Goal: Information Seeking & Learning: Find specific page/section

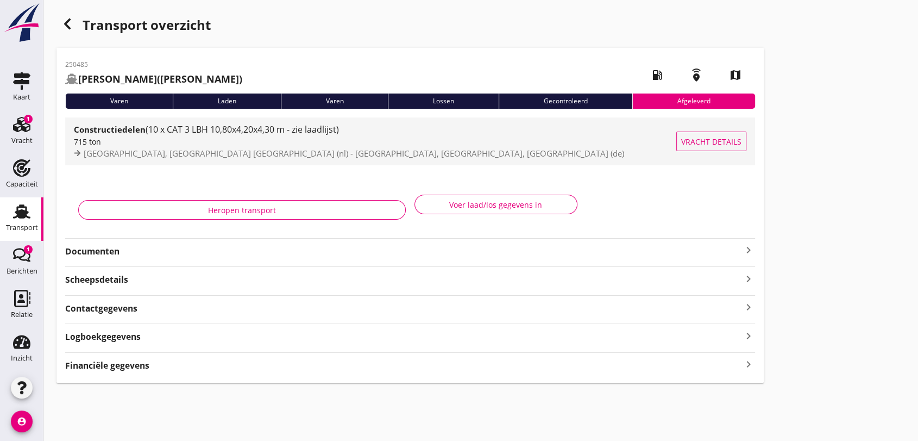
click at [277, 131] on span "(10 x CAT 3 LBH 10,80x4,20x4,30 m - zie laadlijst)" at bounding box center [242, 129] width 193 height 12
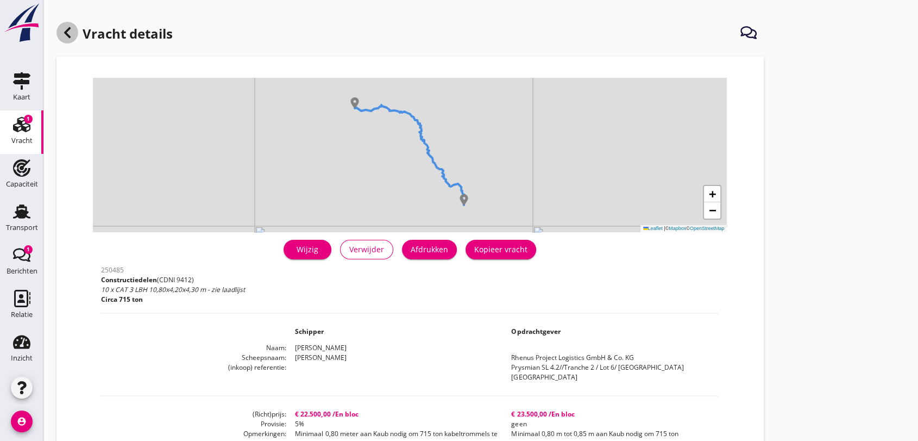
click at [66, 32] on use at bounding box center [67, 32] width 7 height 11
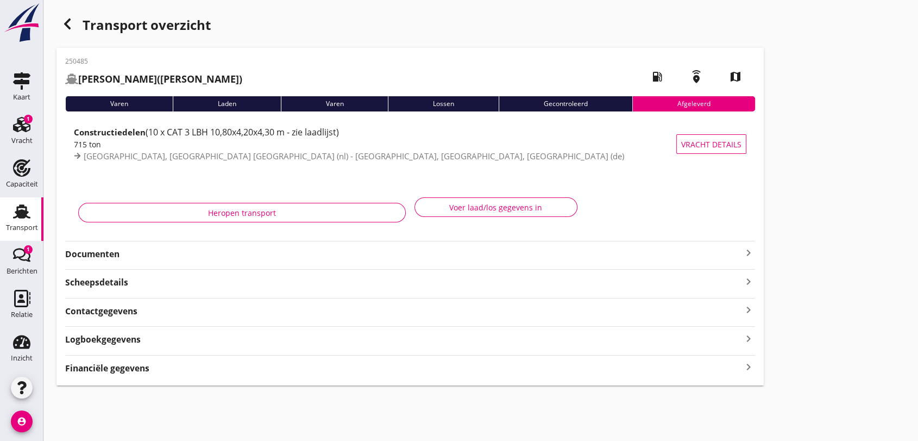
click at [14, 207] on use at bounding box center [21, 211] width 17 height 14
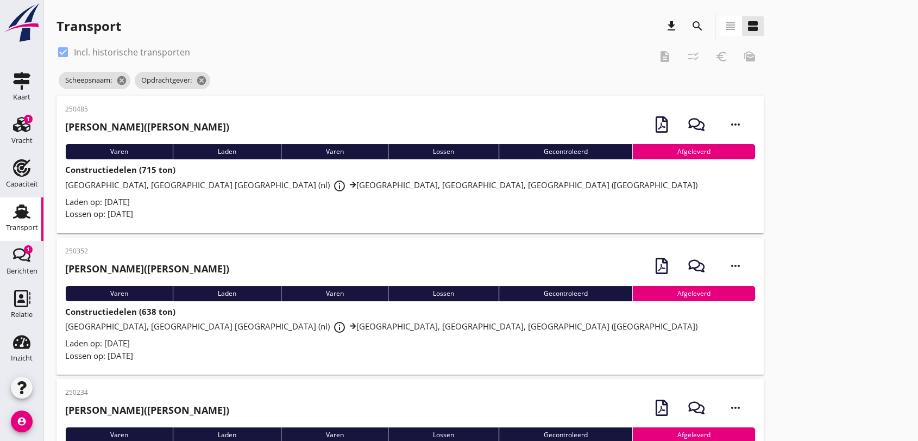
scroll to position [121, 0]
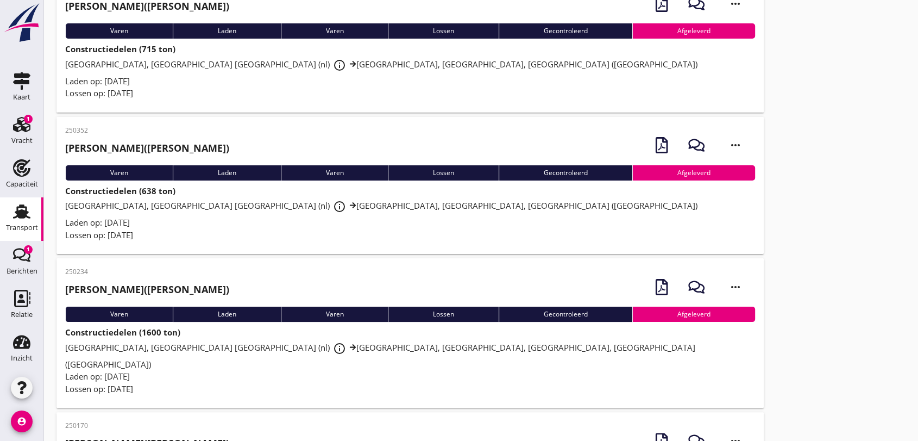
click at [252, 203] on span "[GEOGRAPHIC_DATA], Maasvlakte [GEOGRAPHIC_DATA] (nl) info_outline [GEOGRAPHIC_D…" at bounding box center [381, 205] width 632 height 11
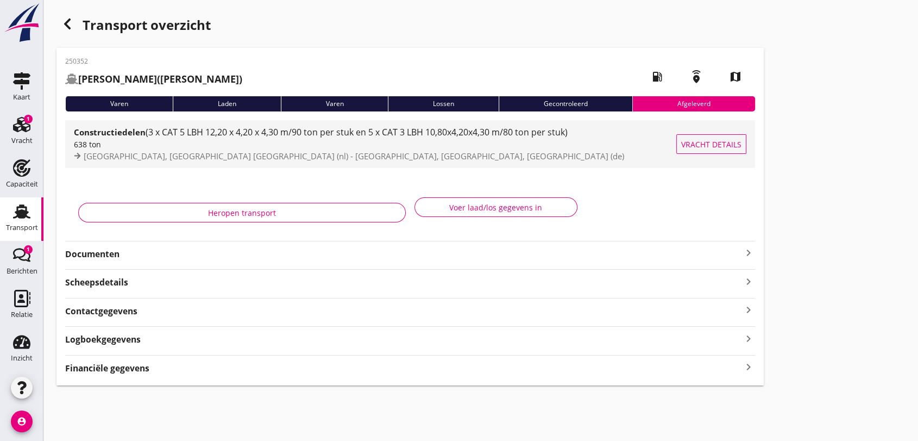
click at [329, 138] on div "Constructiedelen (3 x CAT 5 LBH 12,20 x 4,20 x 4,30 m/90 ton per stuk en 5 x CA…" at bounding box center [375, 132] width 603 height 13
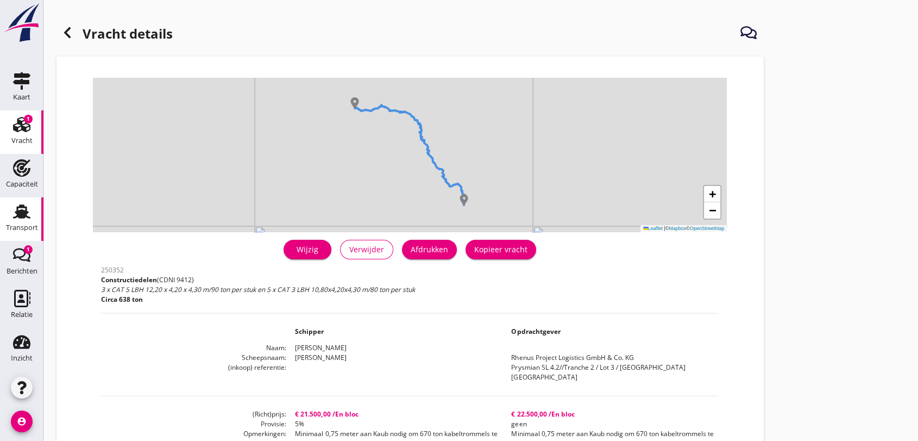
click at [16, 210] on use at bounding box center [21, 211] width 17 height 14
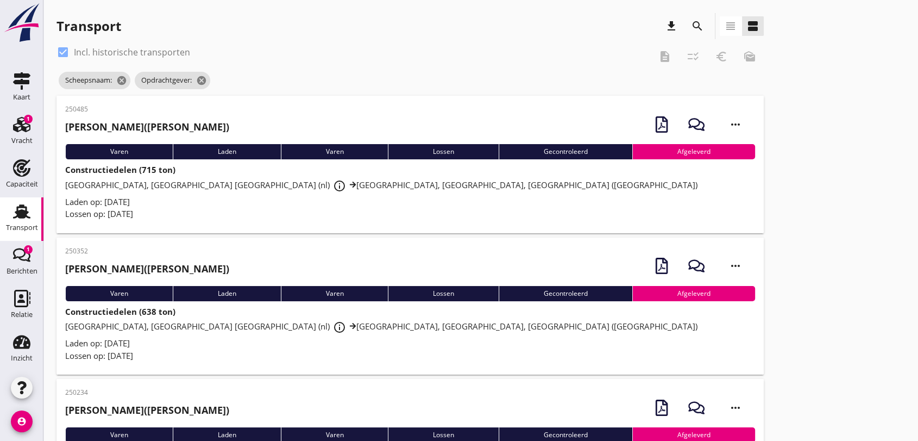
click at [126, 188] on span "[GEOGRAPHIC_DATA], Maasvlakte [GEOGRAPHIC_DATA] (nl) info_outline [GEOGRAPHIC_D…" at bounding box center [381, 184] width 632 height 11
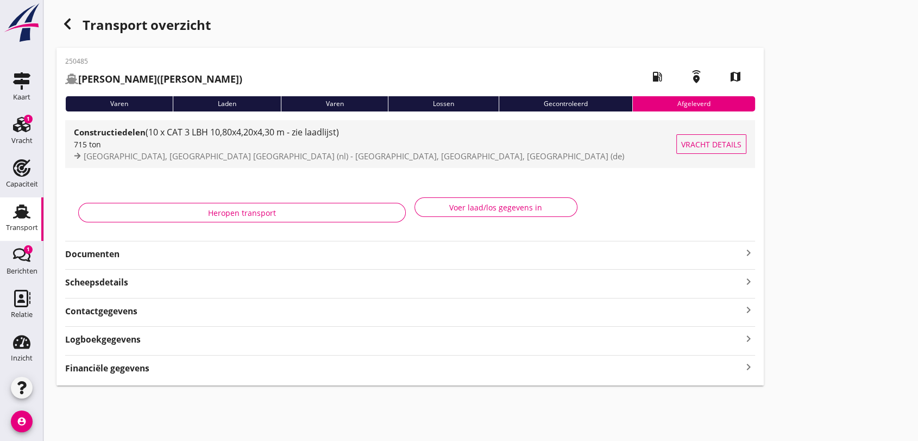
click at [161, 135] on span "(10 x CAT 3 LBH 10,80x4,20x4,30 m - zie laadlijst)" at bounding box center [242, 132] width 193 height 12
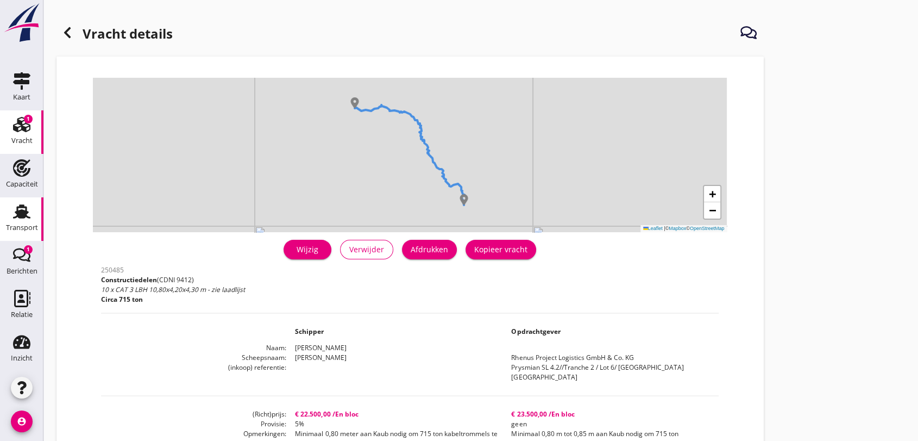
click at [16, 215] on use at bounding box center [21, 211] width 17 height 14
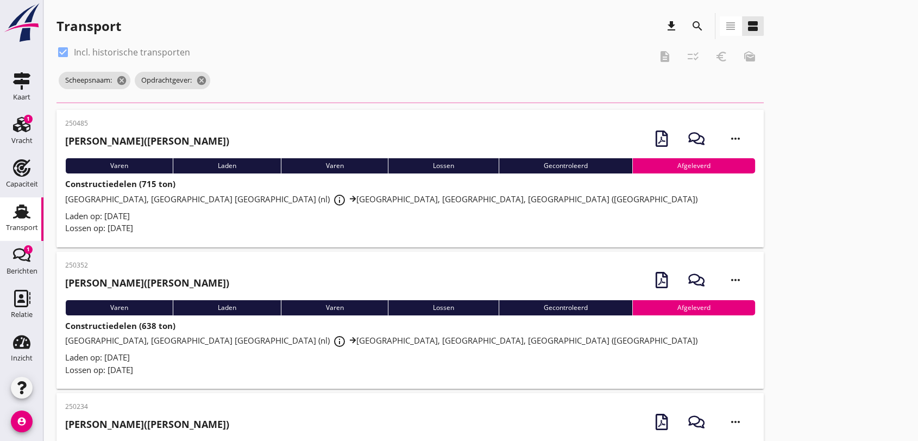
scroll to position [121, 0]
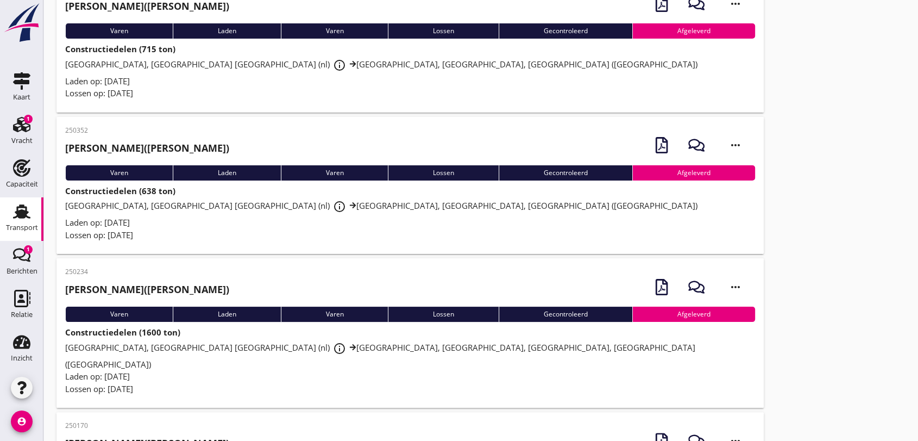
click at [258, 208] on span "[GEOGRAPHIC_DATA], Maasvlakte [GEOGRAPHIC_DATA] (nl) info_outline [GEOGRAPHIC_D…" at bounding box center [381, 205] width 632 height 11
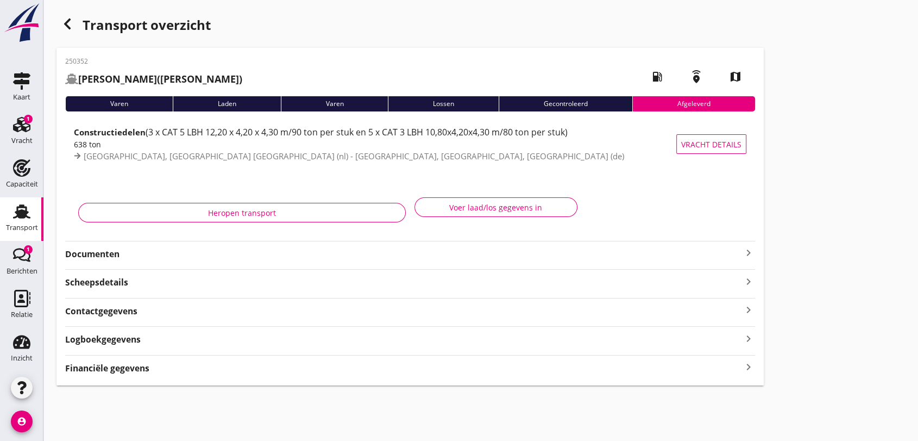
click at [20, 214] on use at bounding box center [21, 211] width 17 height 14
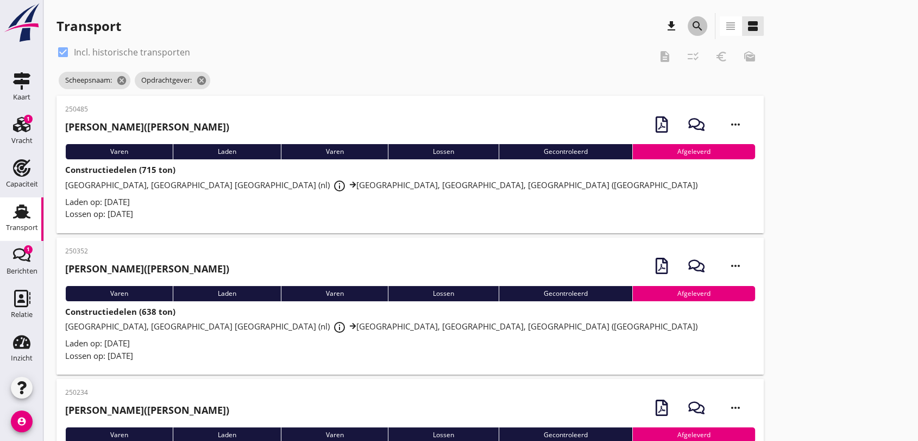
click at [698, 23] on icon "search" at bounding box center [697, 26] width 13 height 13
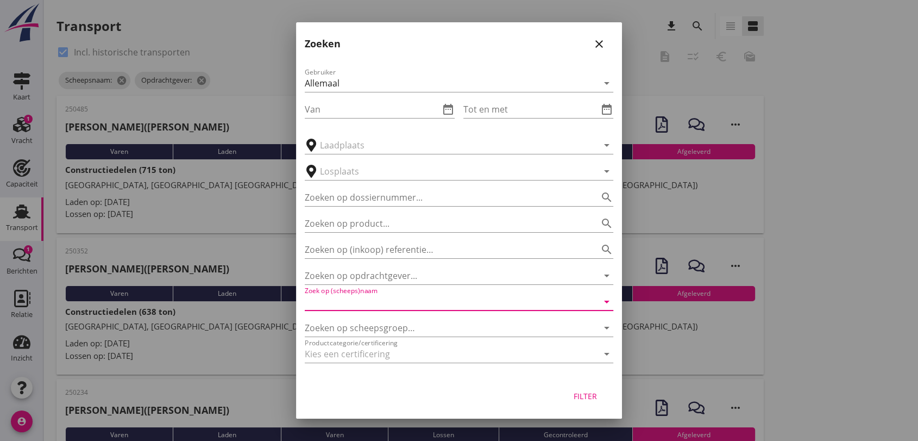
click at [415, 304] on input "Zoek op (scheeps)naam" at bounding box center [444, 301] width 278 height 17
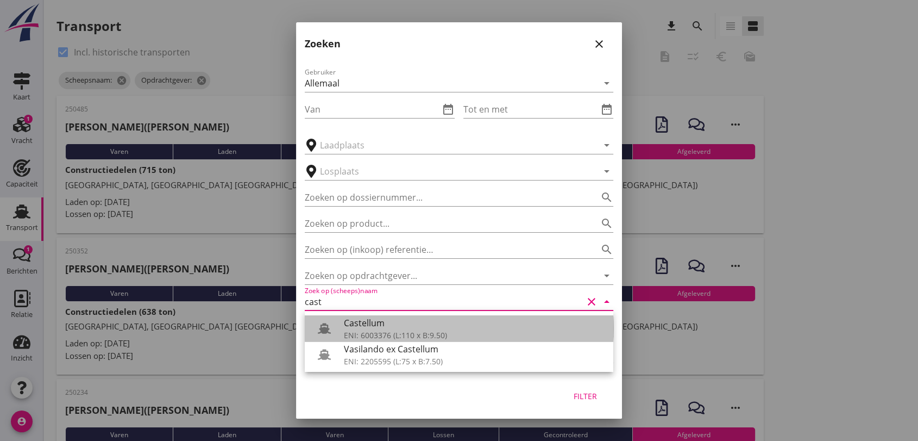
click at [391, 329] on div "Castellum" at bounding box center [474, 322] width 261 height 13
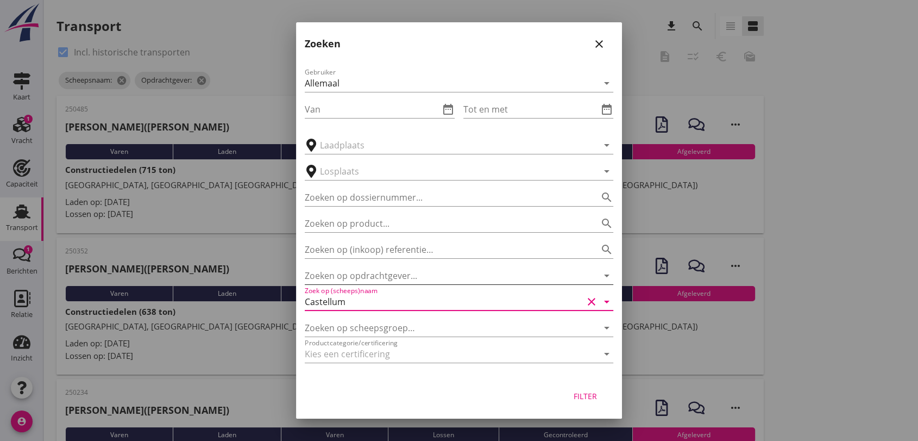
type input "Castellum"
click at [398, 270] on input "Zoeken op opdrachtgever..." at bounding box center [444, 275] width 278 height 17
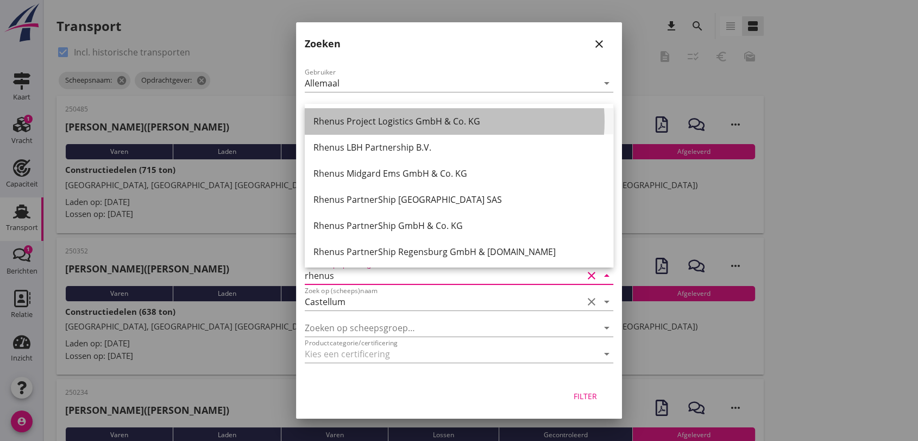
click at [417, 122] on div "Rhenus Project Logistics GmbH & Co. KG" at bounding box center [459, 121] width 291 height 13
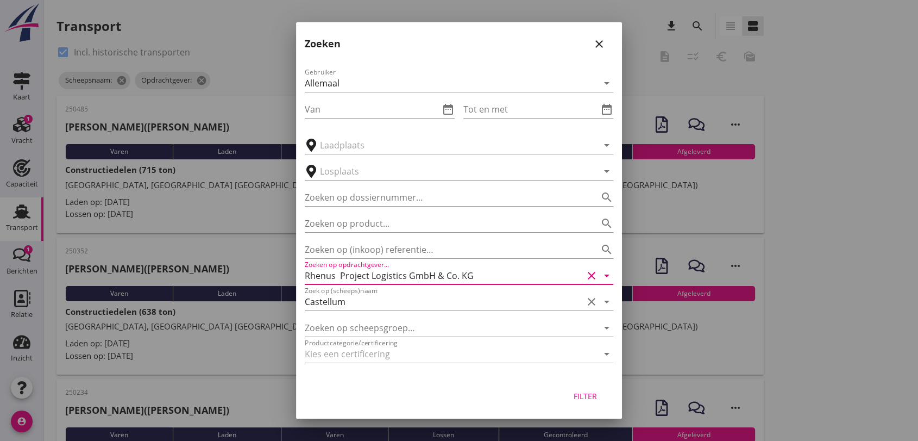
type input "Rhenus Project Logistics GmbH & Co. KG"
click at [591, 397] on div "Filter" at bounding box center [585, 395] width 30 height 11
type input "Castellum"
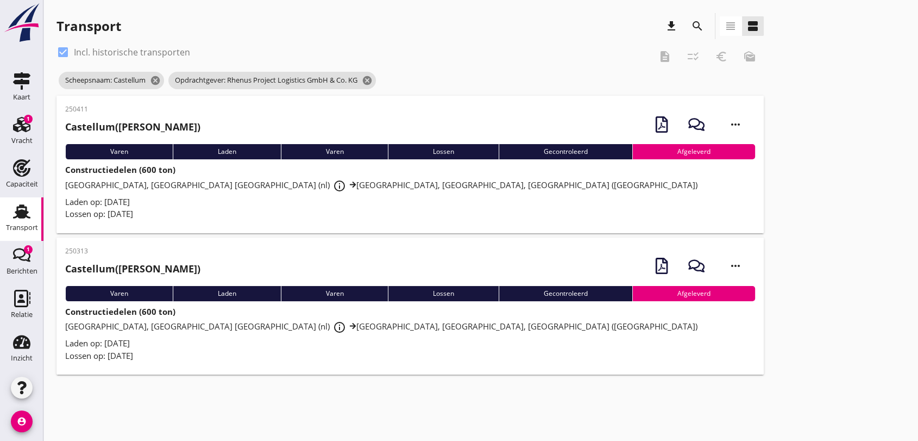
click at [141, 183] on span "[GEOGRAPHIC_DATA], Maasvlakte [GEOGRAPHIC_DATA] (nl) info_outline [GEOGRAPHIC_D…" at bounding box center [381, 184] width 632 height 11
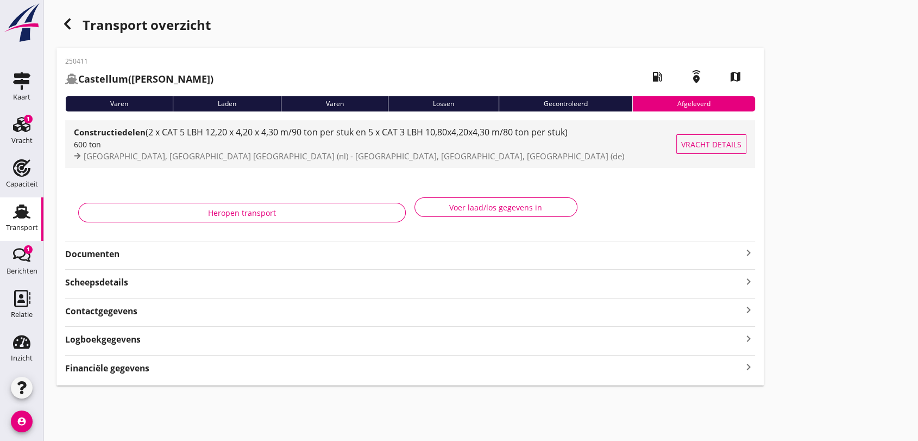
click at [326, 136] on span "(2 x CAT 5 LBH 12,20 x 4,20 x 4,30 m/90 ton per stuk en 5 x CAT 3 LBH 10,80x4,2…" at bounding box center [357, 132] width 422 height 12
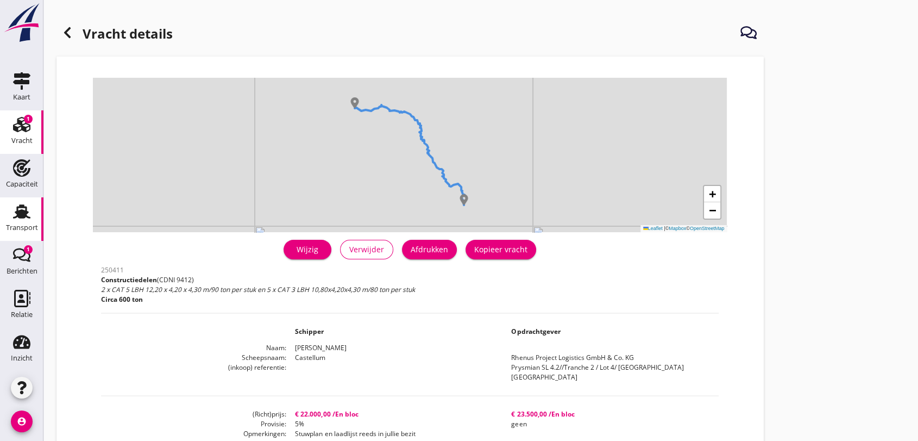
click at [14, 212] on use at bounding box center [21, 211] width 17 height 14
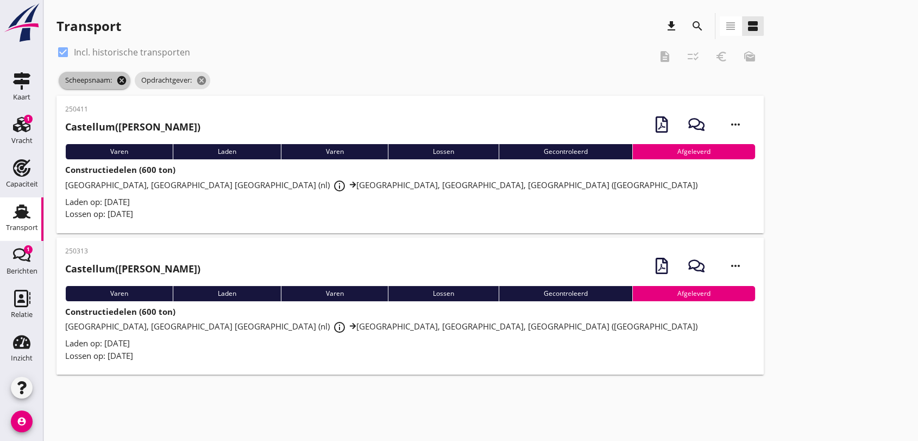
click at [122, 75] on icon "cancel" at bounding box center [121, 80] width 11 height 11
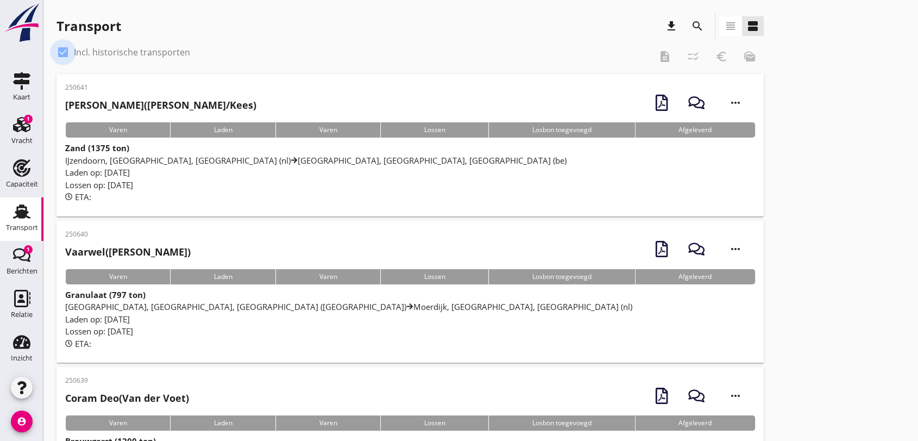
click at [64, 52] on div at bounding box center [63, 52] width 18 height 18
checkbox input "false"
click at [153, 157] on span "IJzendoorn, [GEOGRAPHIC_DATA], [GEOGRAPHIC_DATA] (nl) [GEOGRAPHIC_DATA], [GEOGR…" at bounding box center [316, 160] width 502 height 11
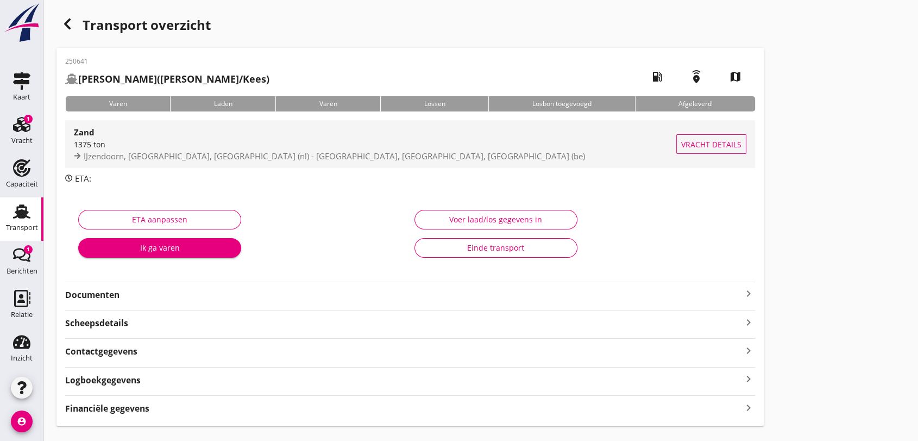
click at [162, 157] on span "IJzendoorn, [GEOGRAPHIC_DATA], [GEOGRAPHIC_DATA] (nl) - [GEOGRAPHIC_DATA], [GEO…" at bounding box center [335, 156] width 502 height 11
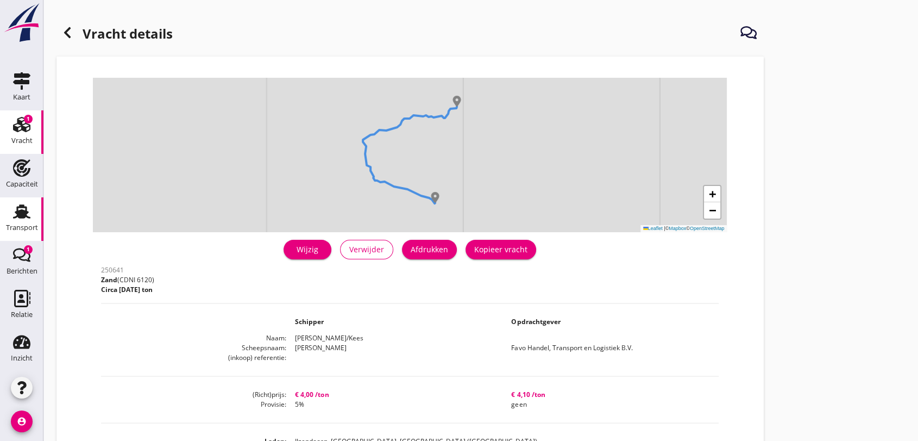
click at [13, 210] on use at bounding box center [21, 211] width 17 height 14
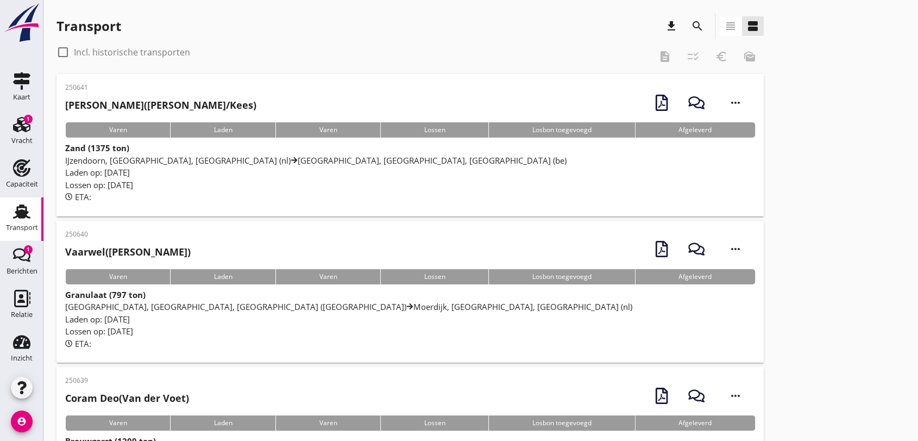
scroll to position [60, 0]
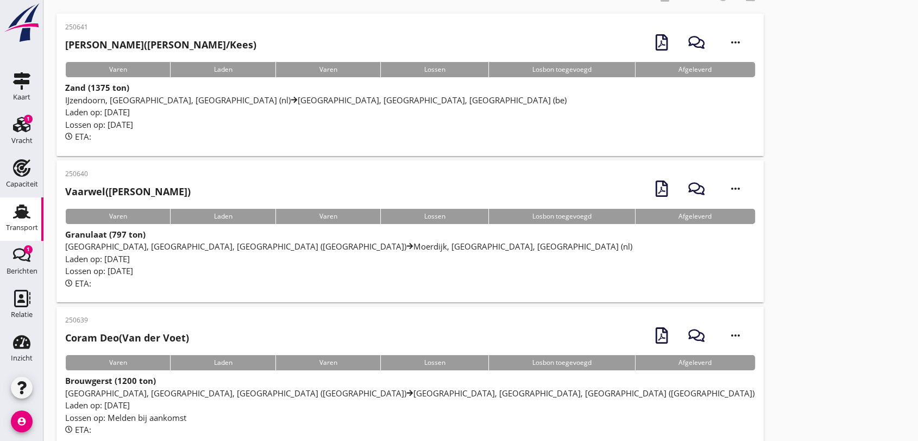
click at [406, 242] on icon at bounding box center [409, 245] width 7 height 7
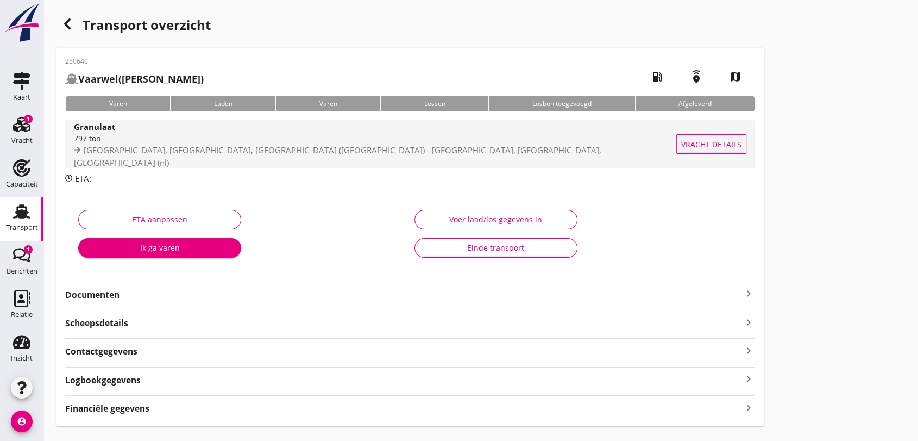
click at [251, 164] on div "Granulaat [STREET_ADDRESS] ([GEOGRAPHIC_DATA]) - [GEOGRAPHIC_DATA], [GEOGRAPHIC…" at bounding box center [376, 144] width 605 height 48
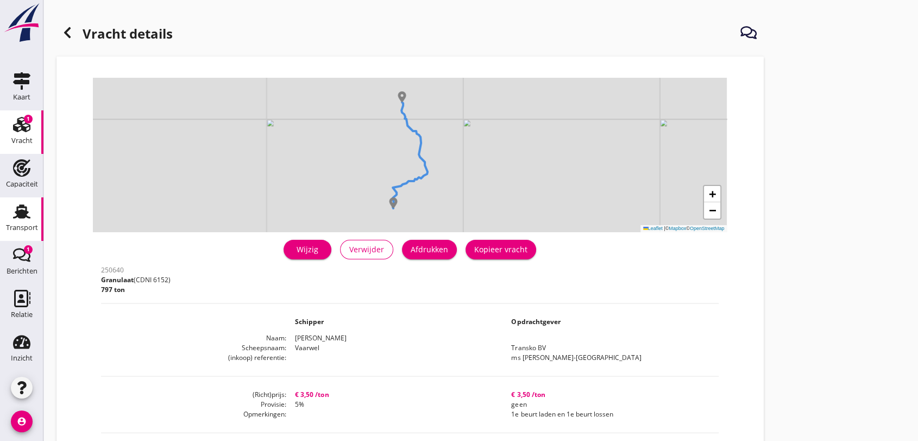
click at [17, 210] on use at bounding box center [21, 211] width 17 height 14
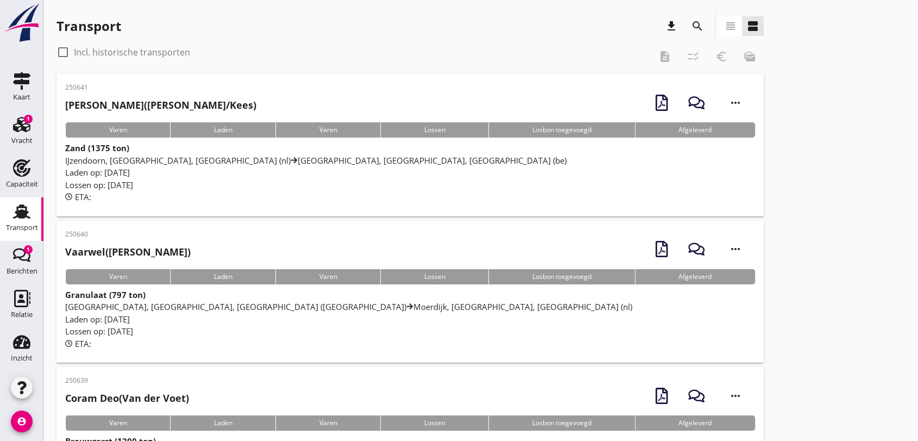
click at [64, 51] on div at bounding box center [63, 52] width 18 height 18
checkbox input "true"
click at [17, 210] on use at bounding box center [21, 211] width 17 height 14
click at [699, 24] on icon "search" at bounding box center [697, 26] width 13 height 13
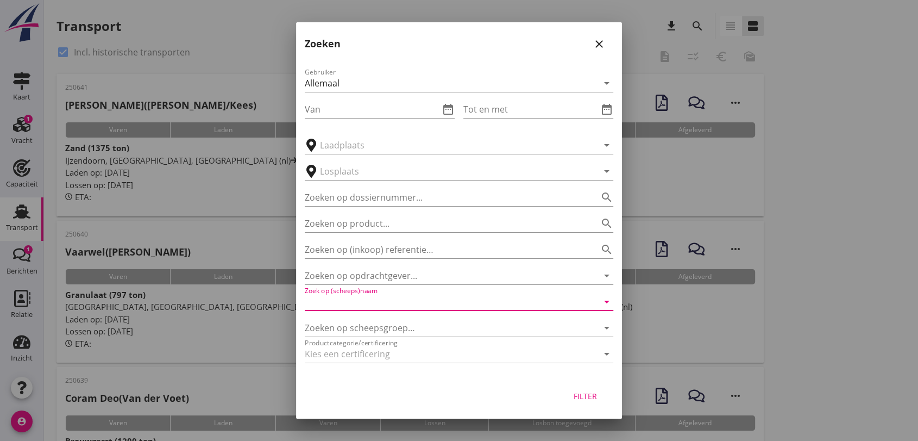
click at [401, 300] on input "Zoek op (scheeps)naam" at bounding box center [444, 301] width 278 height 17
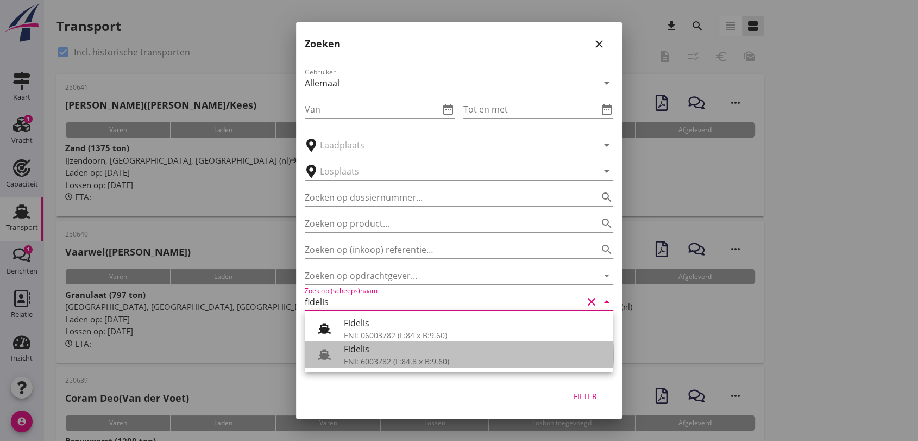
click at [421, 359] on div "ENI: 6003782 (L:84.8 x B:9.60)" at bounding box center [474, 360] width 261 height 11
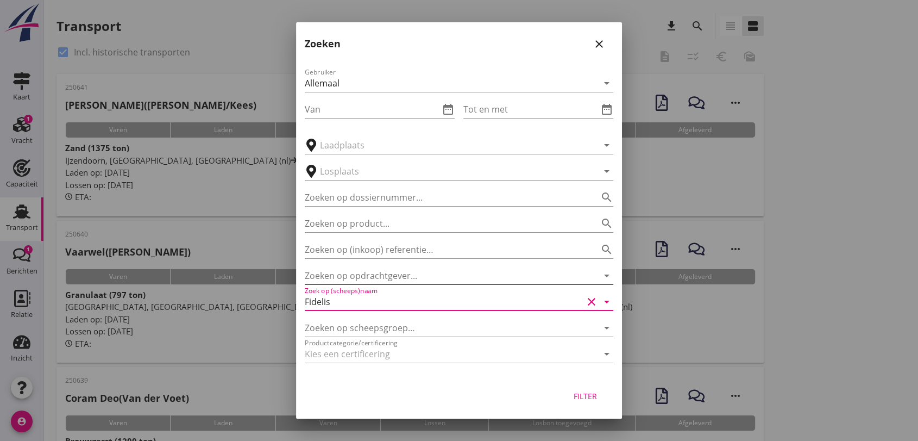
type input "Fidelis"
click at [384, 270] on input "Zoeken op opdrachtgever..." at bounding box center [444, 275] width 278 height 17
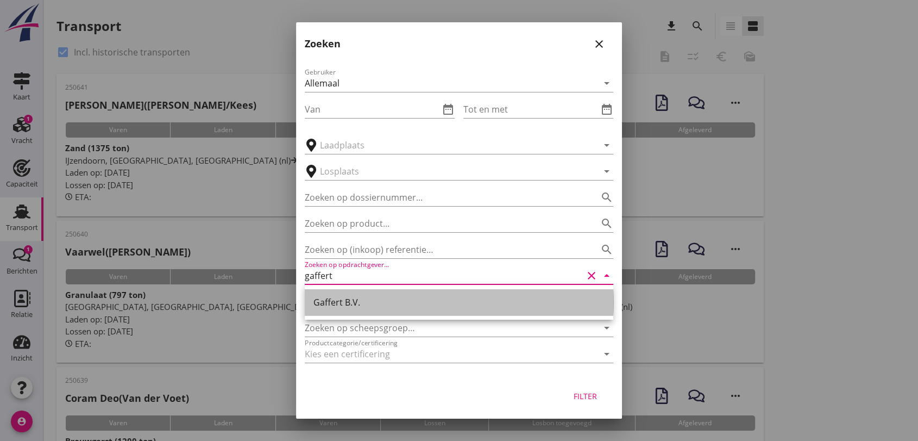
click at [342, 302] on div "Gaffert B.V." at bounding box center [459, 302] width 291 height 13
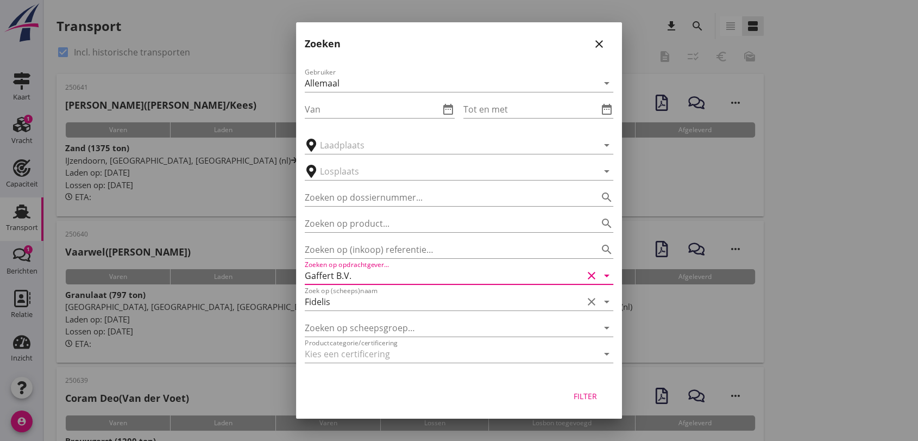
type input "Gaffert B.V."
click at [587, 396] on div "Filter" at bounding box center [585, 395] width 30 height 11
type input "Fidelis"
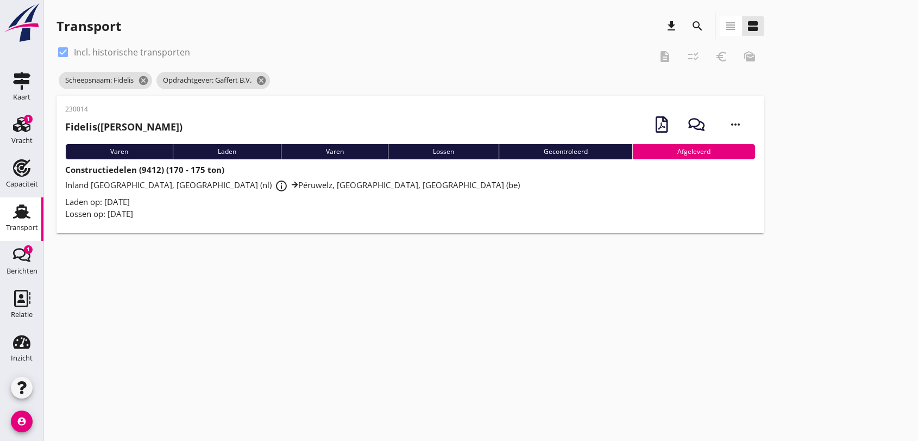
click at [150, 167] on strong "Constructiedelen (9412) (170 - 175 ton)" at bounding box center [144, 169] width 159 height 11
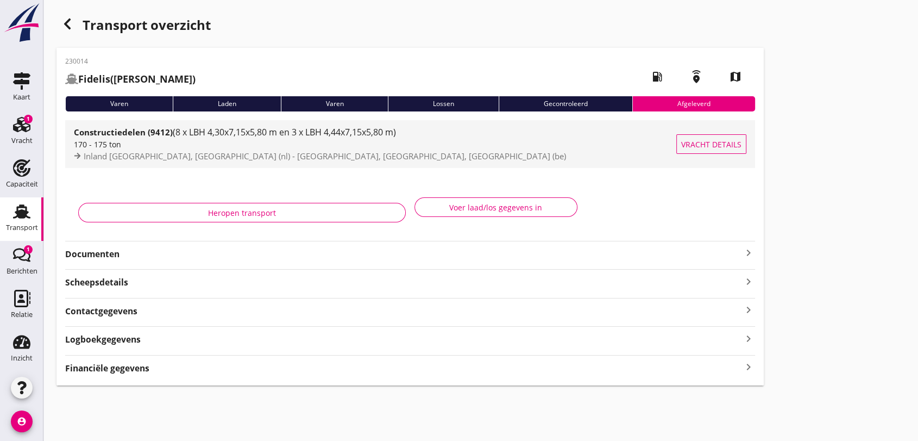
click at [267, 136] on span "(8 x LBH 4,30x7,15x5,80 m en 3 x LBH 4,44x7,15x5,80 m)" at bounding box center [284, 132] width 223 height 12
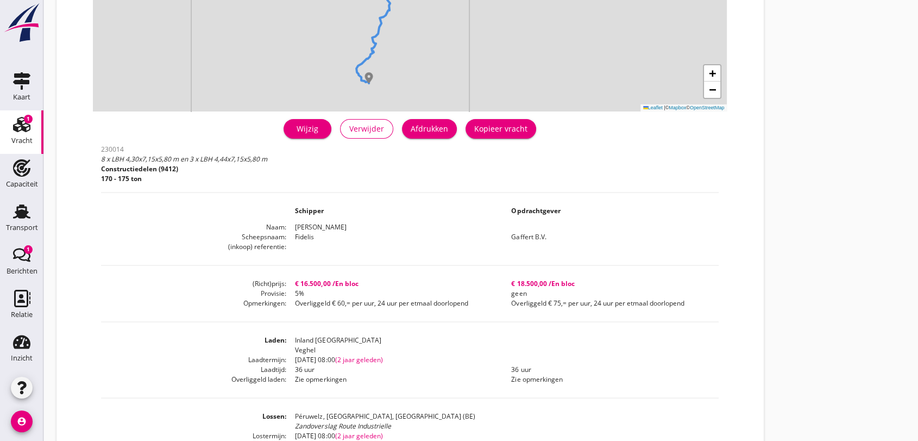
scroll to position [181, 0]
